Goal: Navigation & Orientation: Go to known website

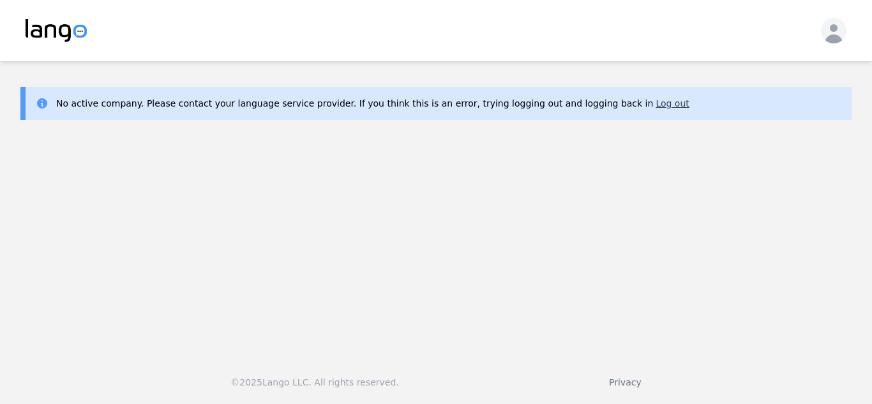
click at [655, 101] on button "Log out" at bounding box center [671, 103] width 33 height 13
click at [655, 103] on button "Log out" at bounding box center [671, 103] width 33 height 13
click at [655, 102] on button "Log out" at bounding box center [671, 103] width 33 height 13
click at [61, 360] on div "© 2025 Lango LLC. All rights reserved. Privacy" at bounding box center [436, 374] width 872 height 59
click at [801, 134] on main "No active company. Please contact your language service provider. If you think …" at bounding box center [436, 203] width 872 height 284
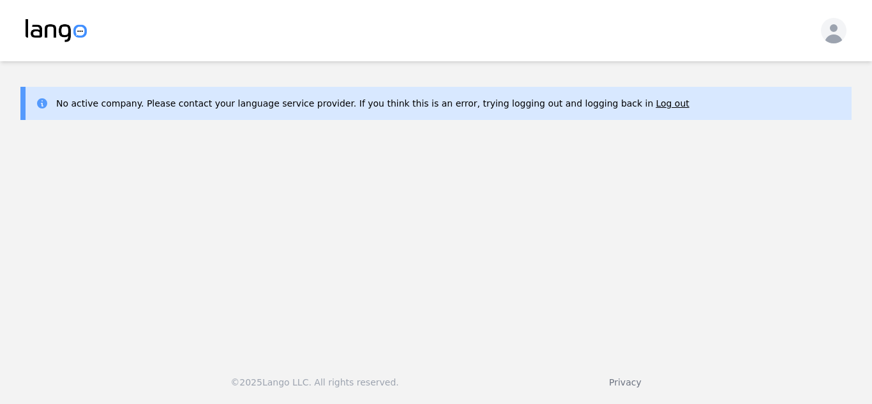
click at [82, 214] on main "No active company. Please contact your language service provider. If you think …" at bounding box center [436, 203] width 872 height 284
click at [82, 190] on main "No active company. Please contact your language service provider. If you think …" at bounding box center [436, 203] width 872 height 284
